Goal: Transaction & Acquisition: Purchase product/service

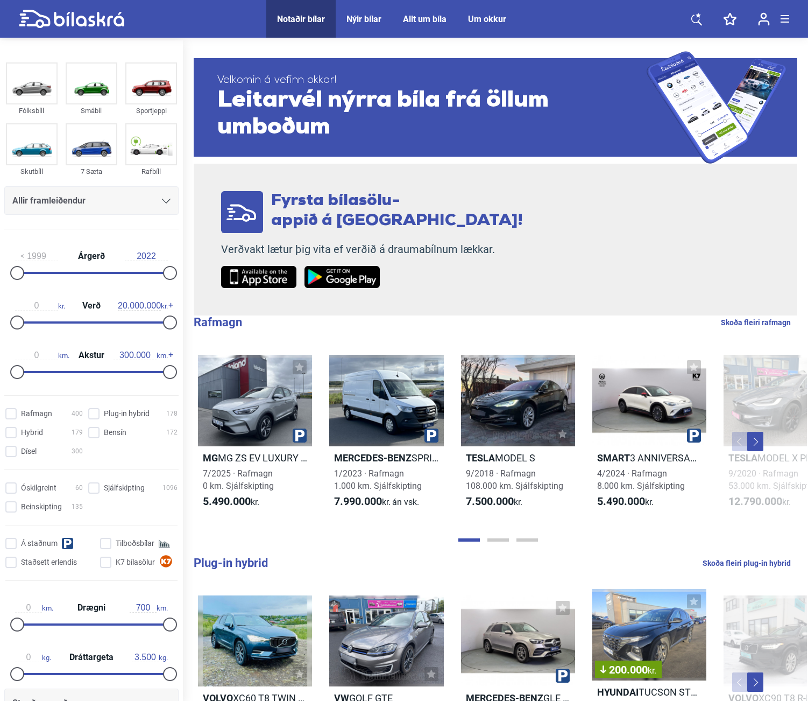
click at [696, 21] on icon at bounding box center [697, 18] width 11 height 13
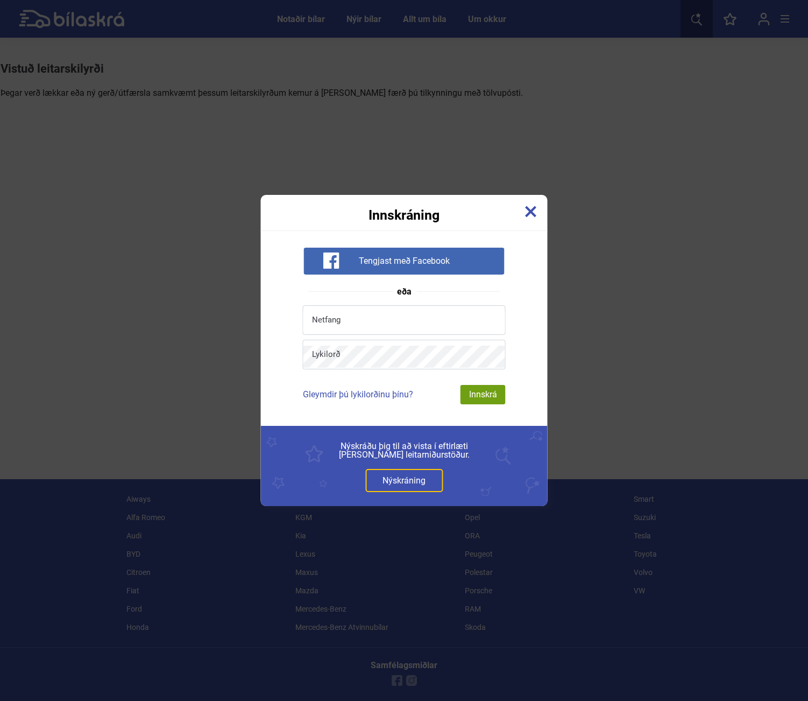
click at [537, 206] on img at bounding box center [531, 212] width 12 height 12
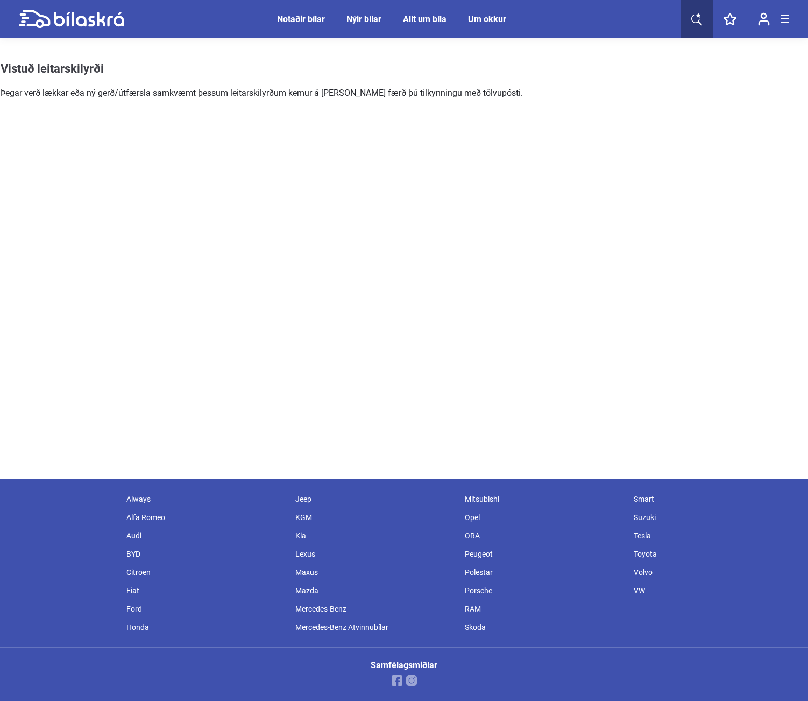
click at [296, 21] on div "Notaðir bílar" at bounding box center [301, 19] width 48 height 10
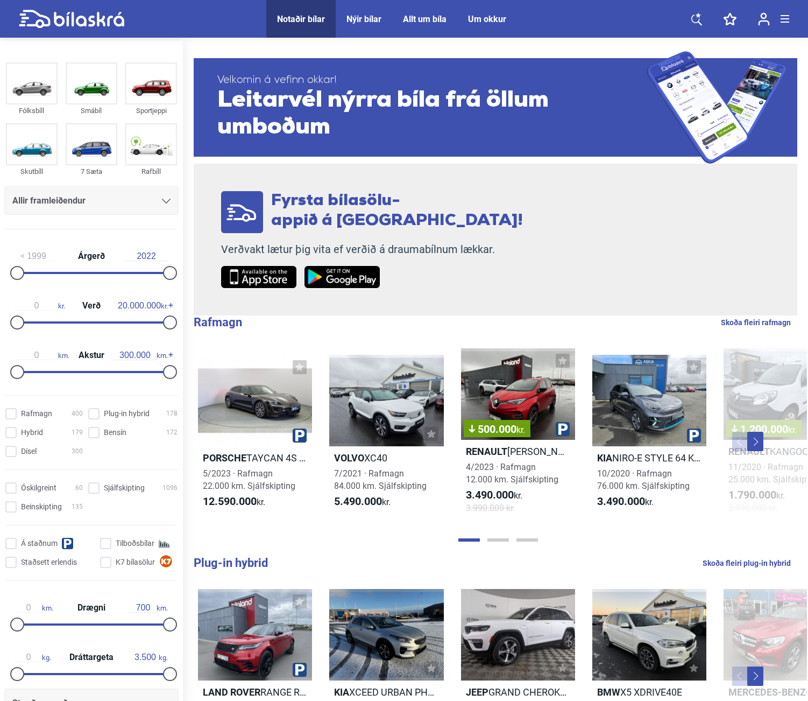
click at [117, 202] on div "Allir framleiðendur" at bounding box center [91, 200] width 158 height 15
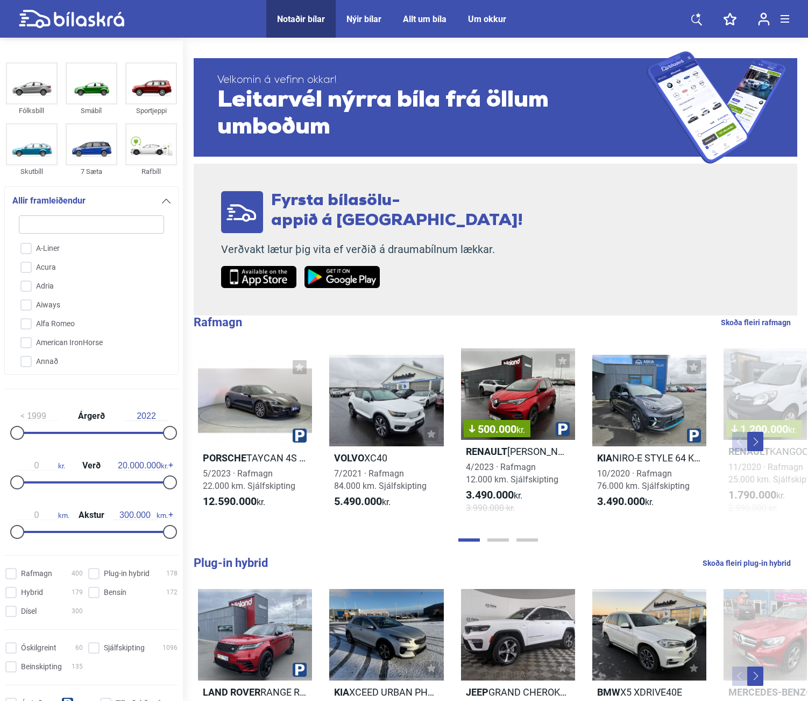
type input "t"
checkbox input "false"
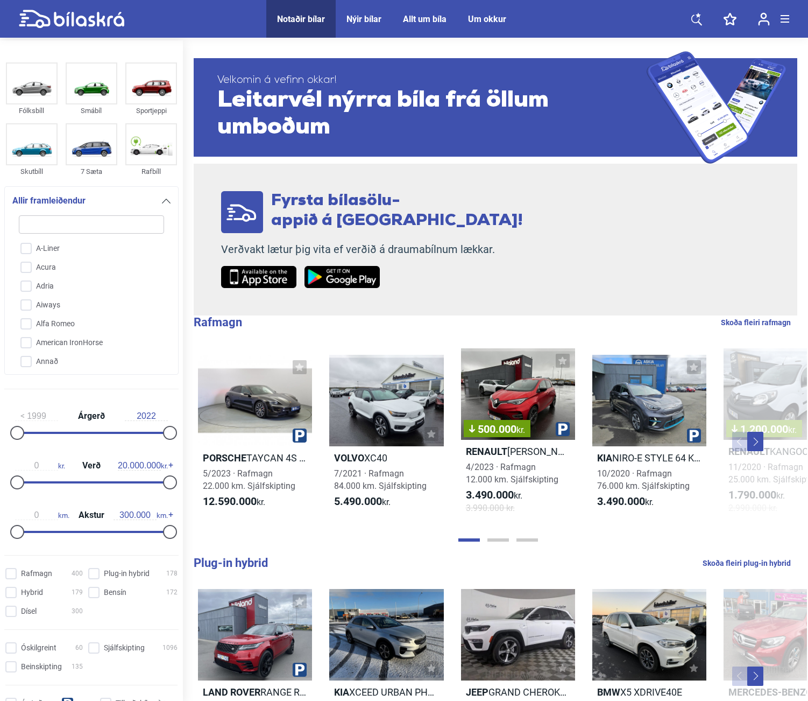
checkbox input "false"
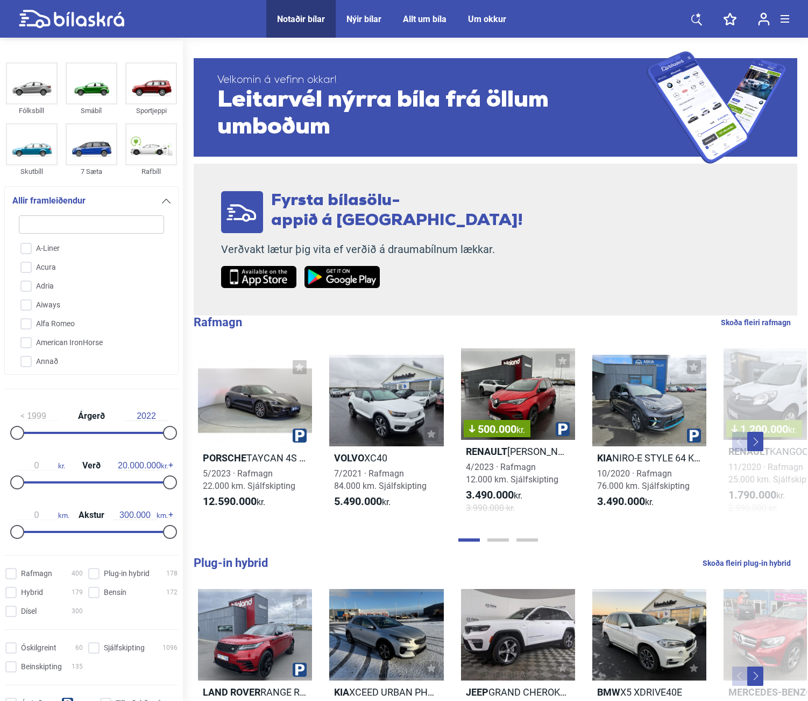
checkbox input "false"
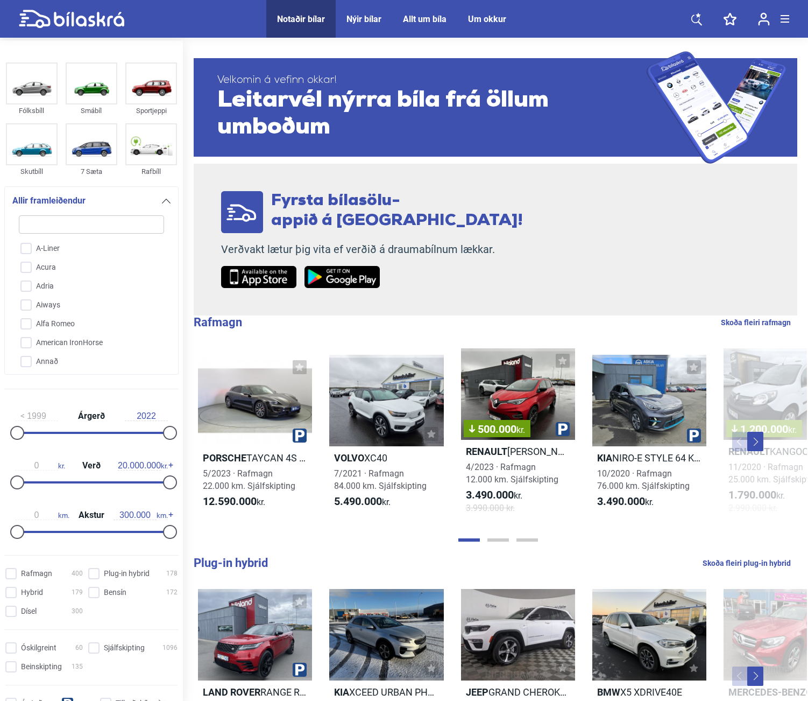
checkbox input "false"
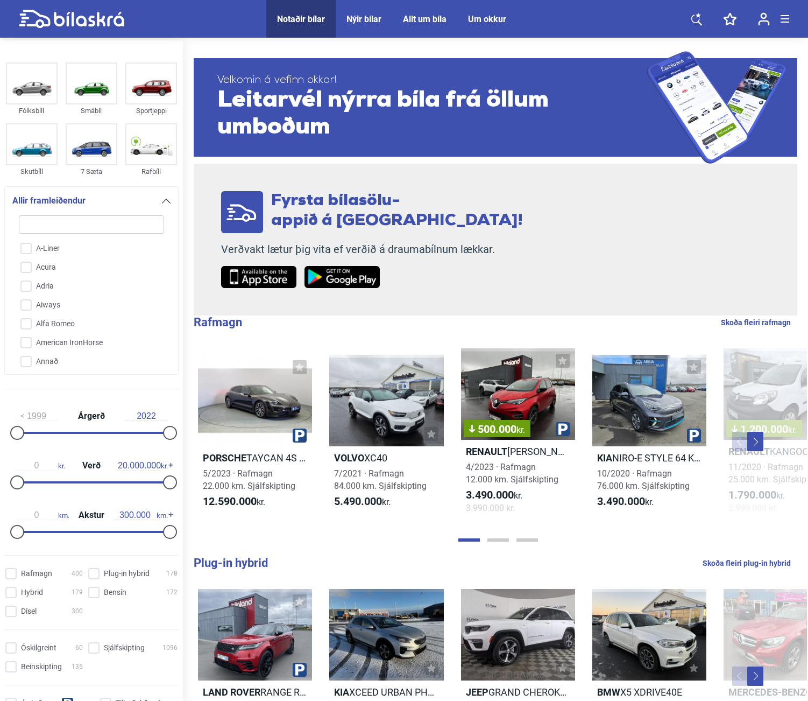
checkbox input "false"
type input "te"
checkbox input "false"
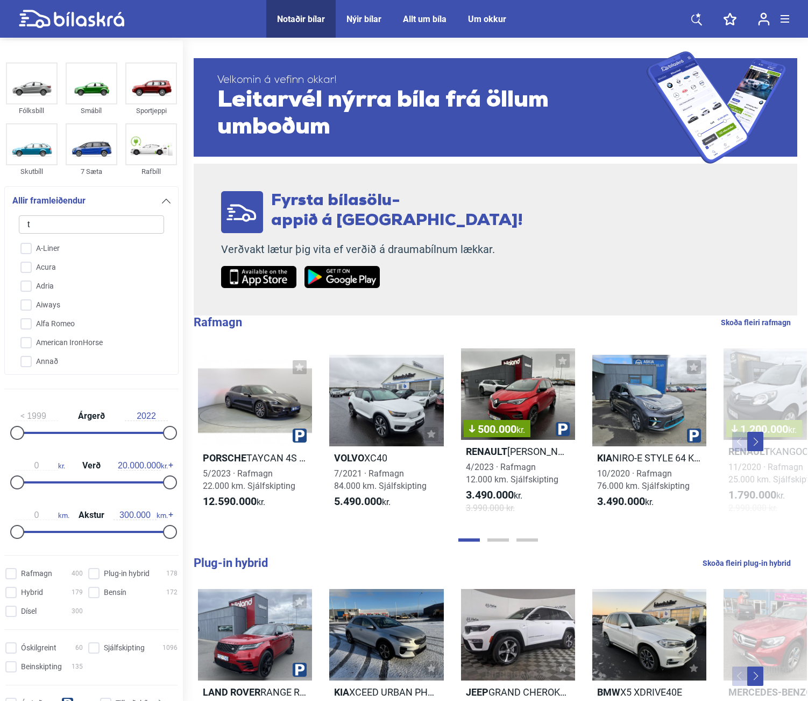
checkbox input "false"
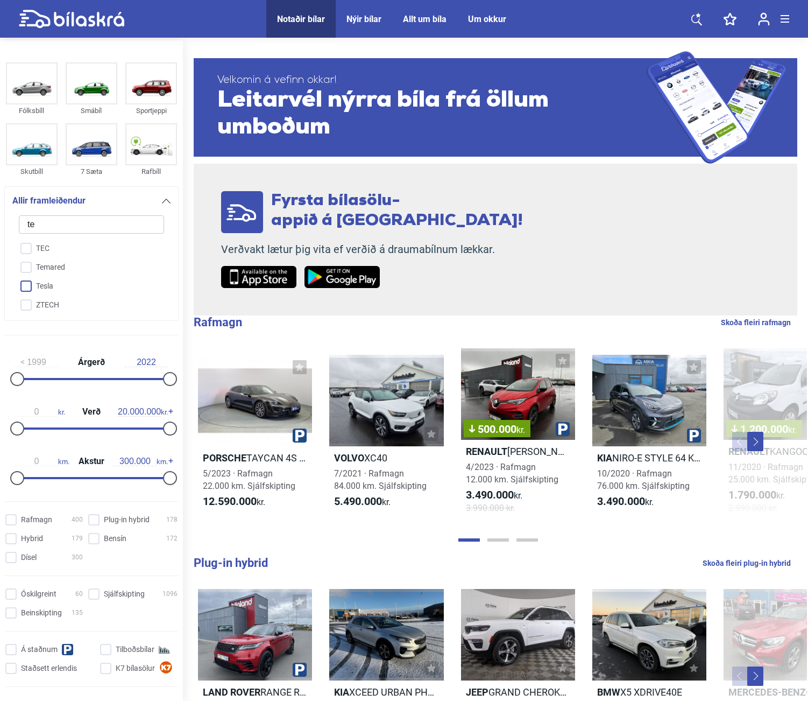
type input "te"
click at [28, 286] on input "Tesla" at bounding box center [84, 286] width 146 height 19
checkbox input "true"
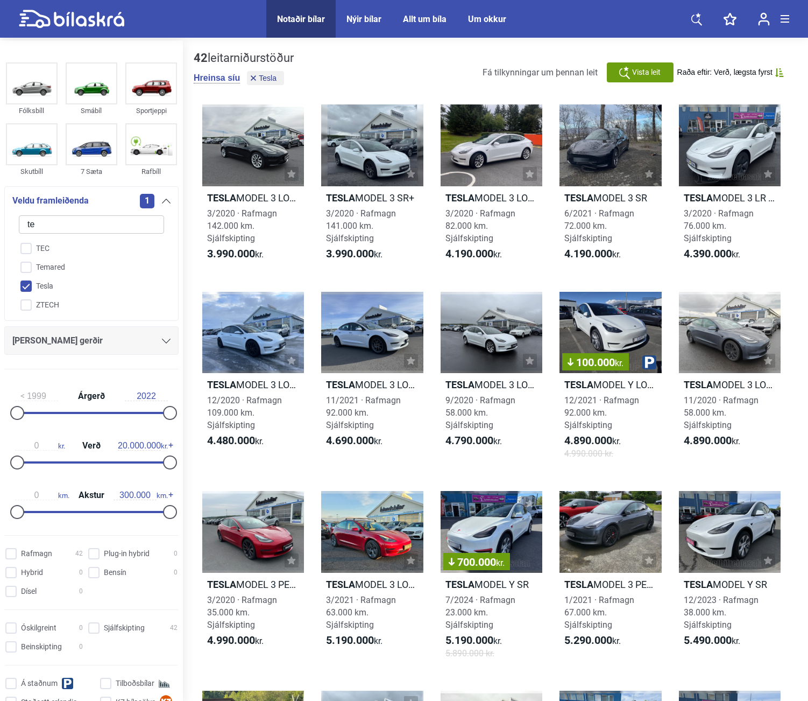
click at [311, 274] on div "Tesla MODEL 3 LONG RANGE 3/2020 · Rafmagn 142.000 km. Sjálfskipting 3.990.000 k…" at bounding box center [496, 485] width 604 height 783
click at [489, 157] on div at bounding box center [492, 145] width 102 height 82
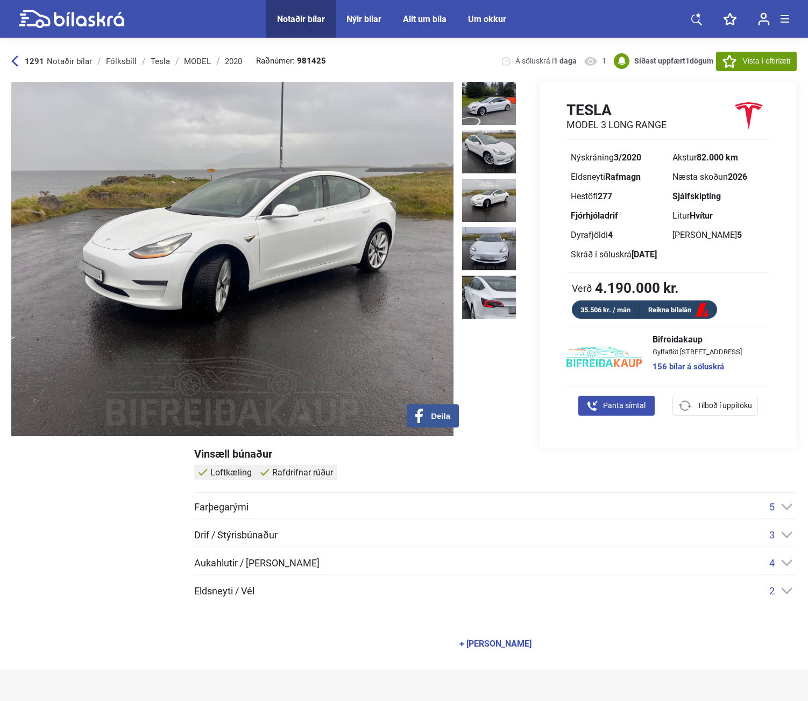
click at [626, 184] on div "Eldsneyti Rafmagn" at bounding box center [618, 176] width 102 height 19
click at [607, 308] on div "35.506 kr. / mán" at bounding box center [606, 310] width 68 height 12
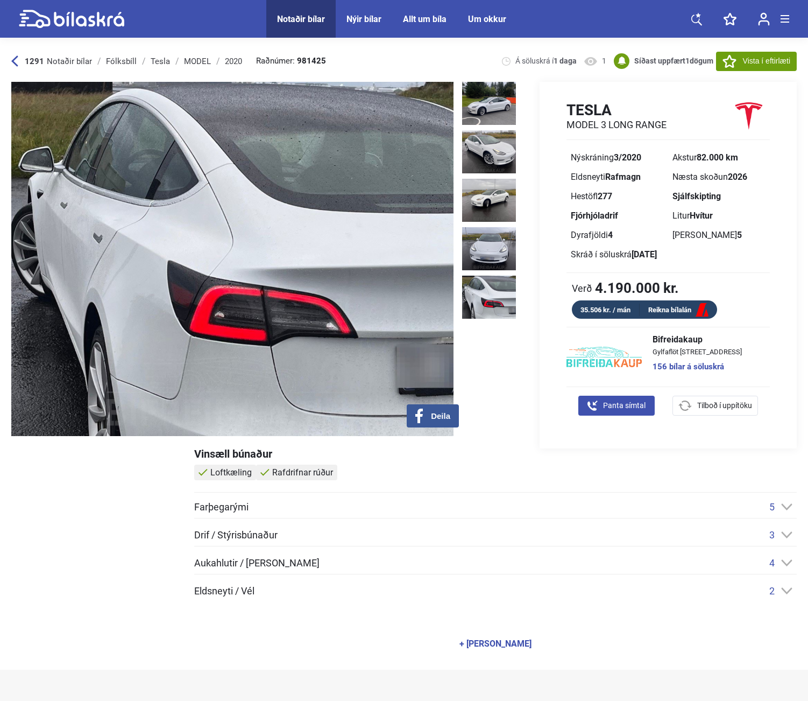
click at [675, 307] on link "Reikna bílalán" at bounding box center [678, 310] width 77 height 13
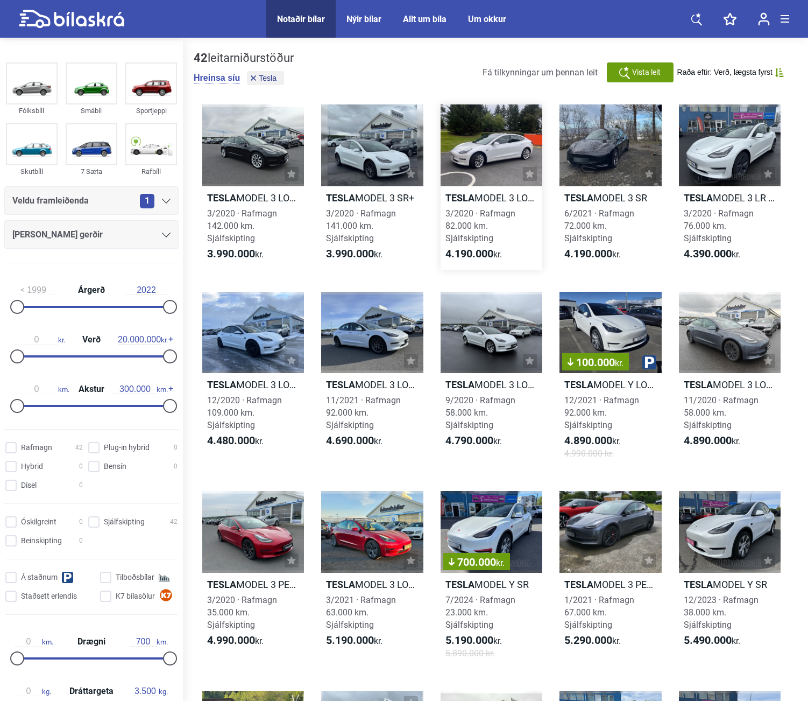
click at [489, 135] on div at bounding box center [492, 145] width 102 height 82
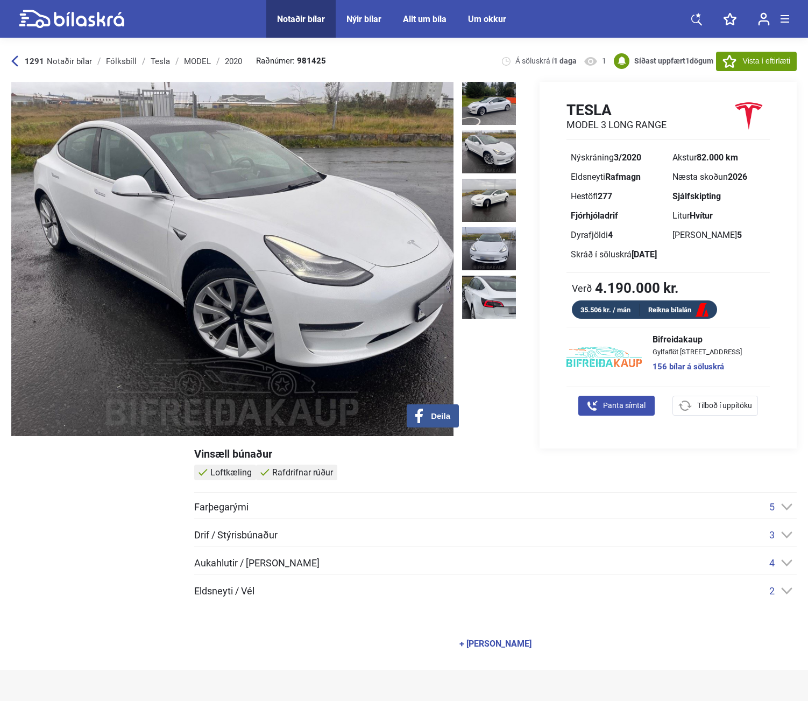
click at [543, 233] on div "Tesla MODEL 3 LONG RANGE Nýskráning 3/2020 Akstur 82.000 km Eldsneyti Rafmagn N…" at bounding box center [668, 210] width 257 height 218
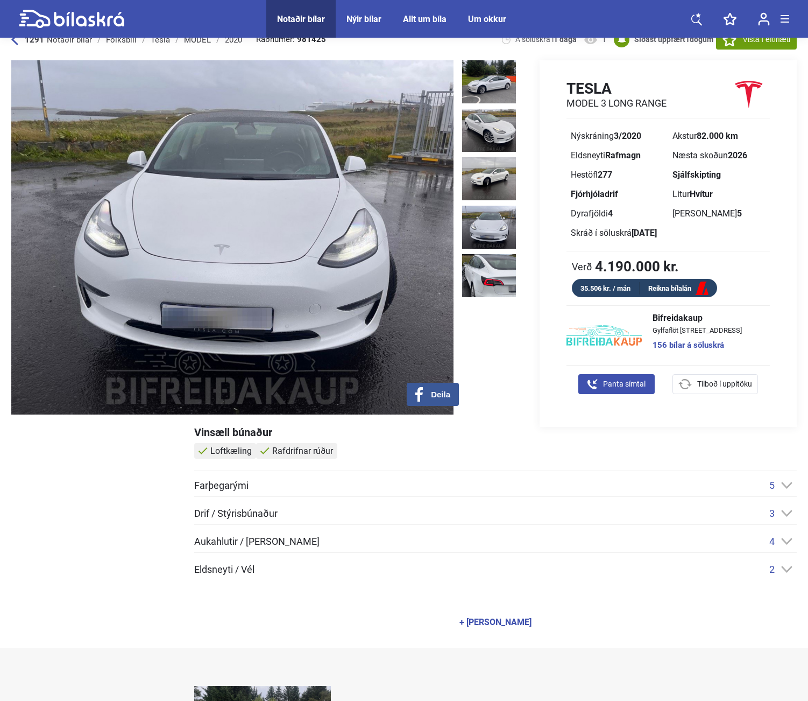
scroll to position [10, 0]
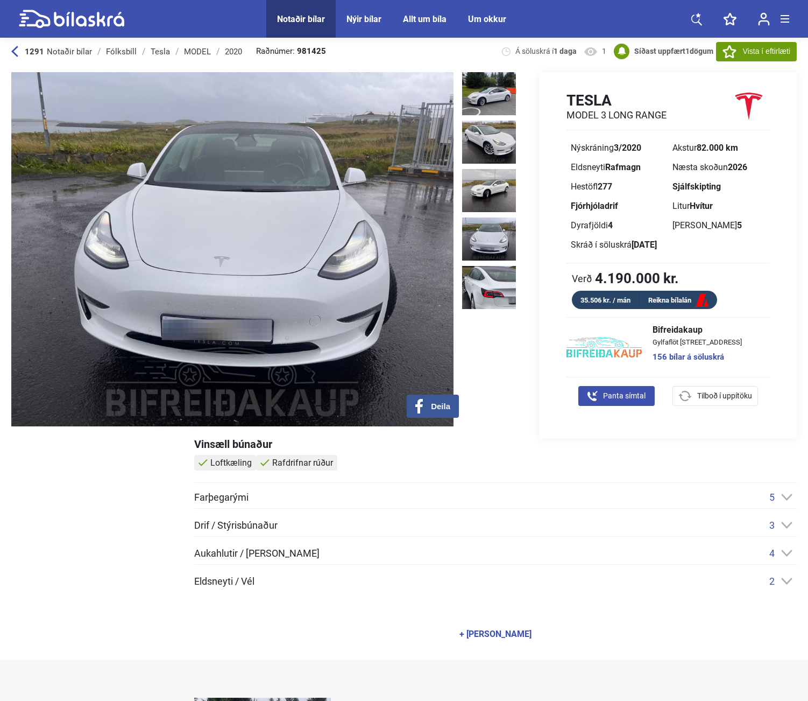
click at [166, 462] on div at bounding box center [94, 536] width 167 height 194
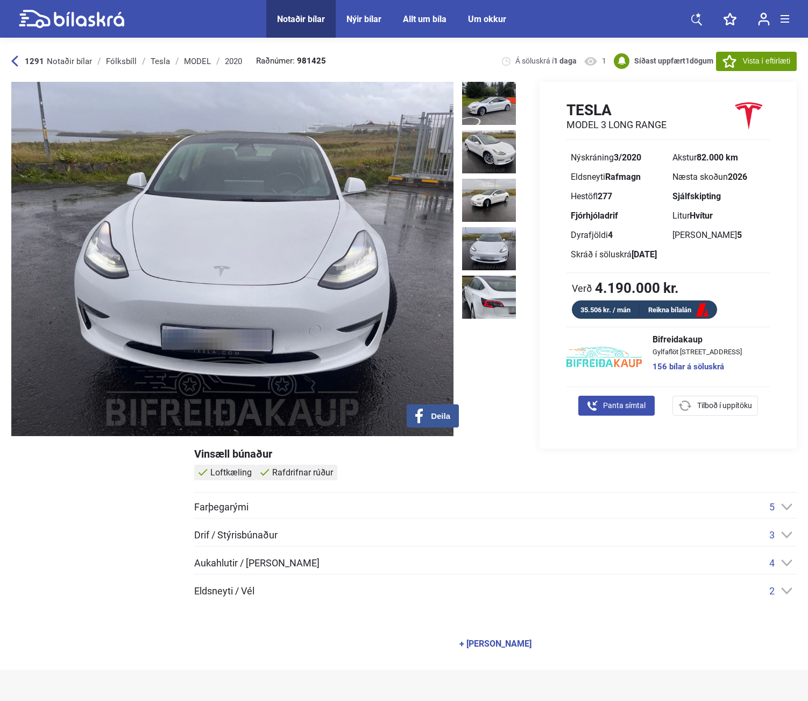
click at [166, 462] on div at bounding box center [94, 545] width 167 height 194
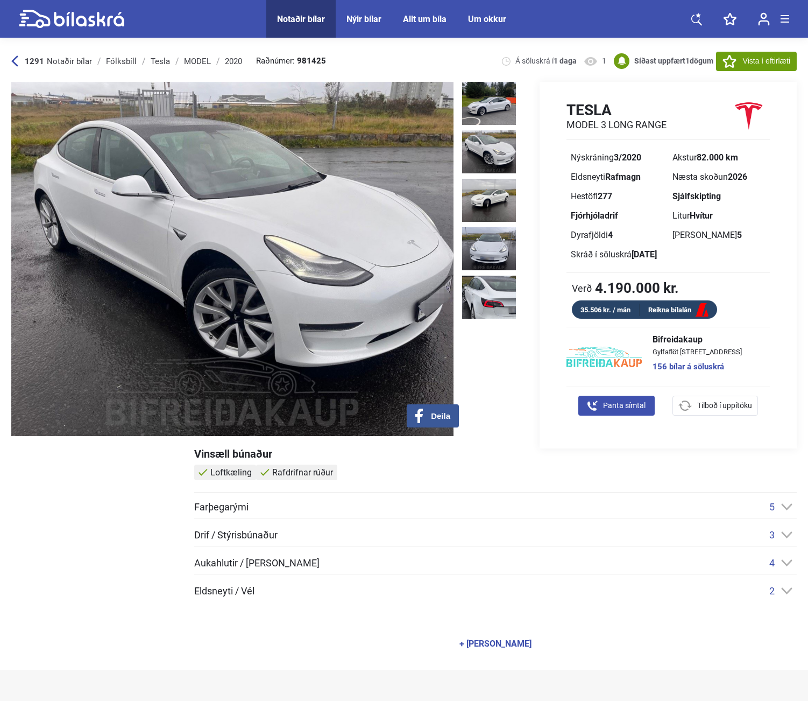
click at [604, 94] on div "Tesla MODEL 3 LONG RANGE Nýskráning 3/2020 Akstur 82.000 km Eldsneyti Rafmagn N…" at bounding box center [668, 265] width 257 height 367
click at [618, 106] on h1 "Tesla" at bounding box center [617, 110] width 100 height 18
click at [538, 160] on div "Tesla MODEL 3 LONG RANGE Nýskráning 3/2020 Akstur 82.000 km Eldsneyti Rafmagn N…" at bounding box center [659, 265] width 276 height 367
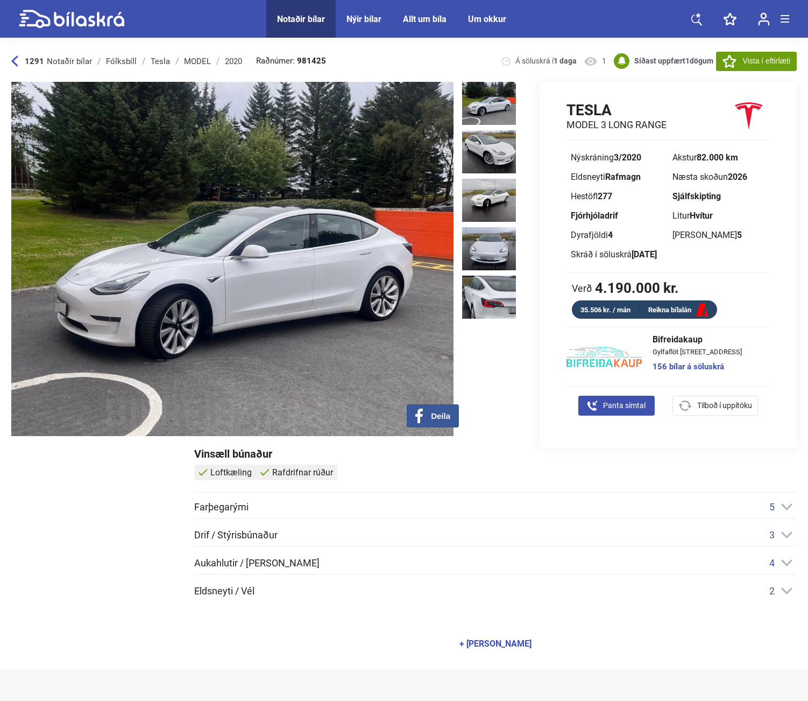
click at [440, 61] on div "1291 Notaðir bílar [GEOGRAPHIC_DATA] Tesla MODEL 2020 Raðnúmer: 981425 Á sölusk…" at bounding box center [404, 60] width 786 height 41
click at [459, 66] on div "1291 Notaðir bílar [GEOGRAPHIC_DATA] Tesla MODEL 2020 Raðnúmer: 981425 Á sölusk…" at bounding box center [404, 60] width 786 height 41
click at [453, 61] on div "1291 Notaðir bílar [GEOGRAPHIC_DATA] Tesla MODEL 2020 Raðnúmer: 981425 Á sölusk…" at bounding box center [404, 60] width 786 height 41
click at [608, 94] on div "Tesla MODEL 3 LONG RANGE Nýskráning 3/2020 Akstur 82.000 km Eldsneyti Rafmagn N…" at bounding box center [668, 265] width 257 height 367
click at [572, 97] on div "Tesla MODEL 3 LONG RANGE Nýskráning 3/2020 Akstur 82.000 km Eldsneyti Rafmagn N…" at bounding box center [668, 265] width 257 height 367
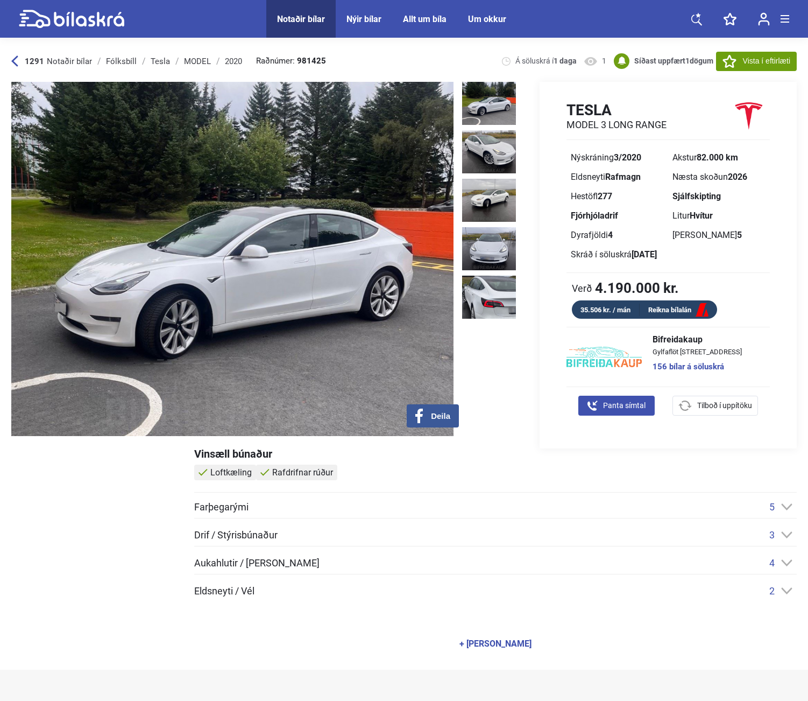
click at [542, 97] on div "Tesla MODEL 3 LONG RANGE Nýskráning 3/2020 Akstur 82.000 km Eldsneyti Rafmagn N…" at bounding box center [668, 265] width 257 height 367
click at [526, 98] on div "Tesla MODEL 3 LONG RANGE Nýskráning 3/2020 Akstur 82.000 km Eldsneyti Rafmagn N…" at bounding box center [659, 265] width 276 height 367
click at [542, 91] on div "Tesla MODEL 3 LONG RANGE Nýskráning 3/2020 Akstur 82.000 km Eldsneyti Rafmagn N…" at bounding box center [668, 265] width 257 height 367
click at [536, 107] on div "Tesla MODEL 3 LONG RANGE Nýskráning 3/2020 Akstur 82.000 km Eldsneyti Rafmagn N…" at bounding box center [659, 265] width 276 height 367
